Goal: Information Seeking & Learning: Learn about a topic

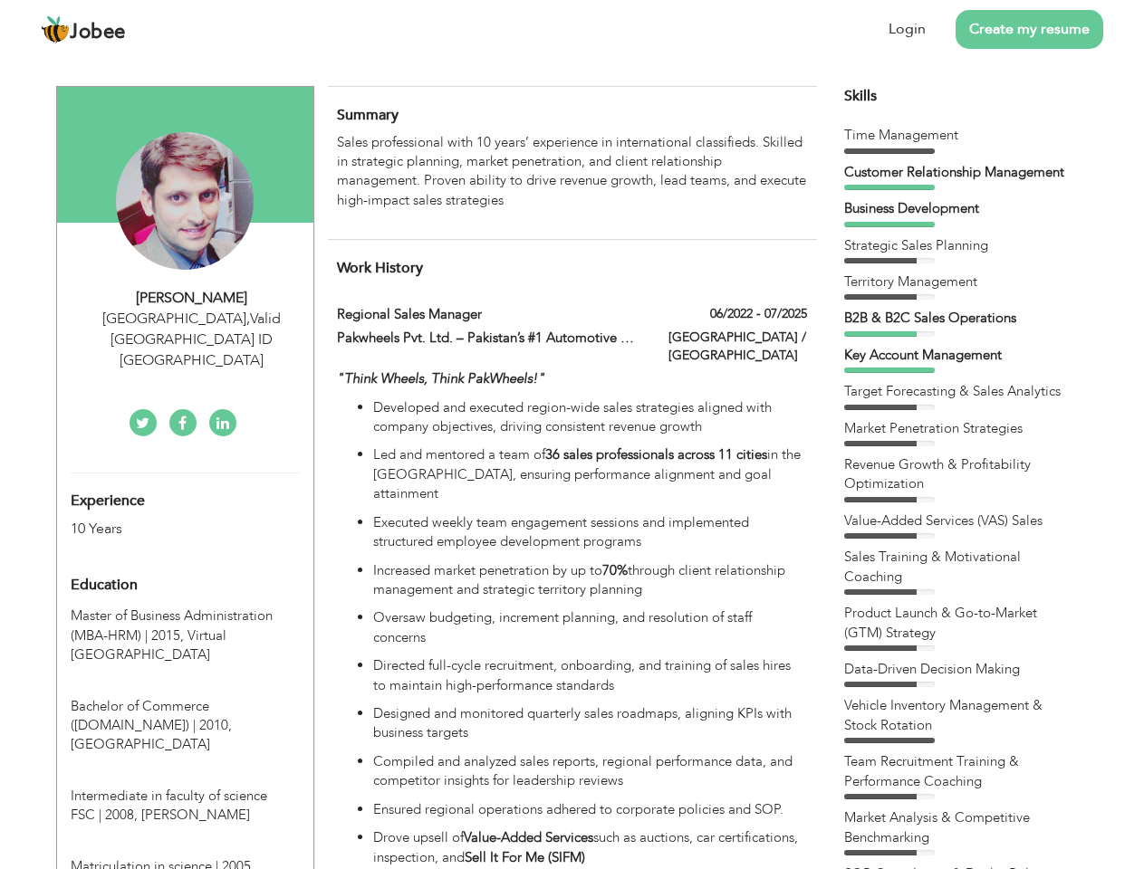
click at [185, 318] on div "[GEOGRAPHIC_DATA] , Valid [GEOGRAPHIC_DATA] ID [GEOGRAPHIC_DATA]" at bounding box center [192, 340] width 243 height 62
click at [192, 298] on div "[PERSON_NAME]" at bounding box center [192, 298] width 243 height 21
click at [192, 319] on div "[GEOGRAPHIC_DATA] , Valid [GEOGRAPHIC_DATA] ID [GEOGRAPHIC_DATA]" at bounding box center [192, 340] width 243 height 62
click at [185, 474] on div "Experience 10 Years" at bounding box center [164, 506] width 214 height 65
click at [164, 519] on div "10 Years" at bounding box center [164, 529] width 187 height 21
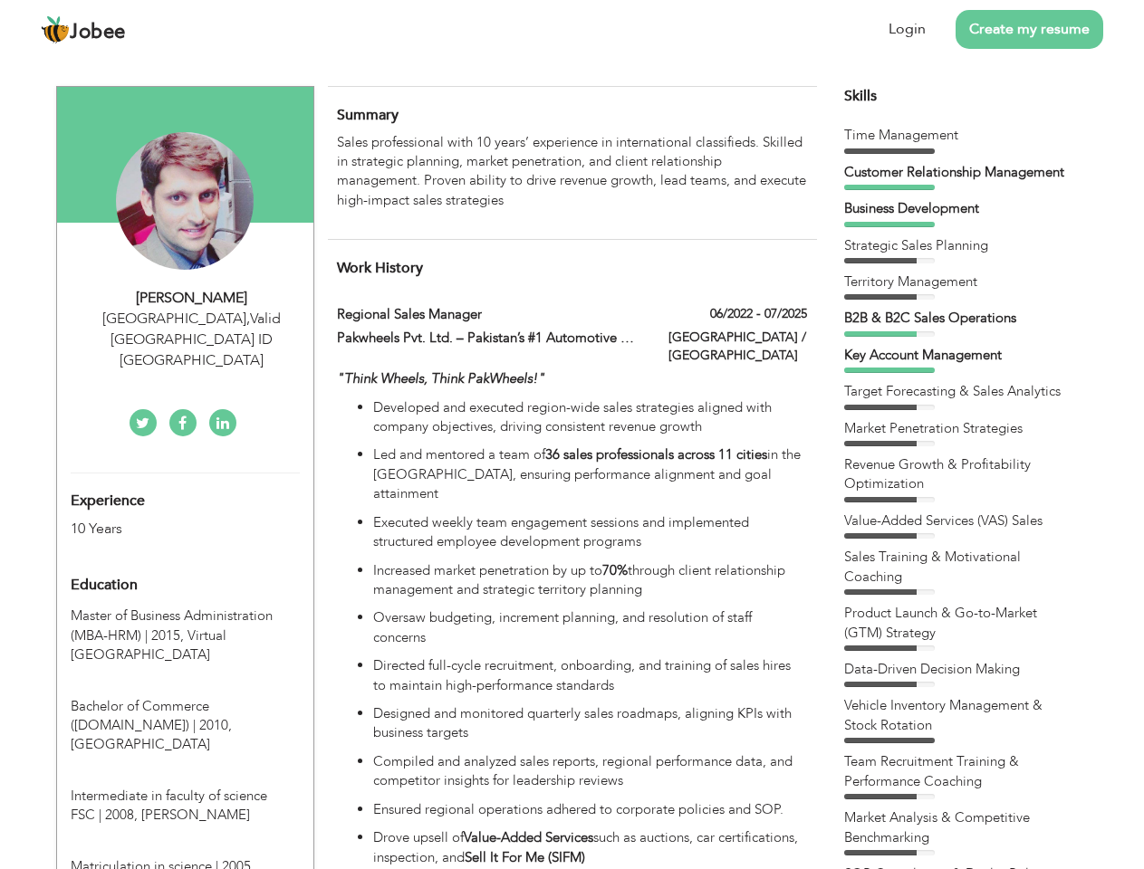
click at [185, 567] on div "Education" at bounding box center [164, 585] width 214 height 36
click at [185, 607] on span "Master of Business Administration (MBA-HRM) | 2015," at bounding box center [172, 625] width 202 height 37
click at [185, 697] on span "Bachelor of Commerce ([DOMAIN_NAME]) | 2010," at bounding box center [151, 715] width 161 height 37
click at [185, 787] on span "Intermediate in faculty of science FSC | 2008," at bounding box center [169, 805] width 196 height 37
click at [185, 857] on span "Matriculation in science | 2005," at bounding box center [163, 866] width 184 height 18
